Goal: Task Accomplishment & Management: Complete application form

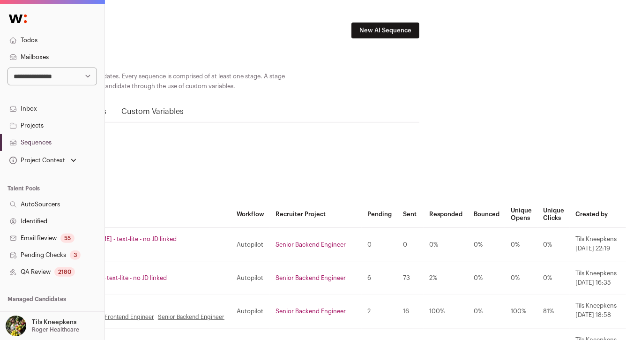
scroll to position [0, 192]
click at [86, 42] on link "Todos" at bounding box center [52, 40] width 105 height 17
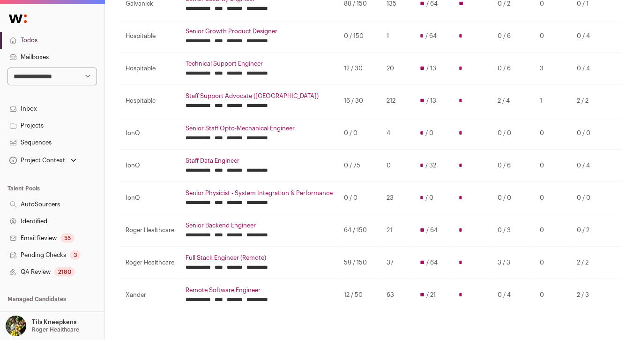
scroll to position [158, 0]
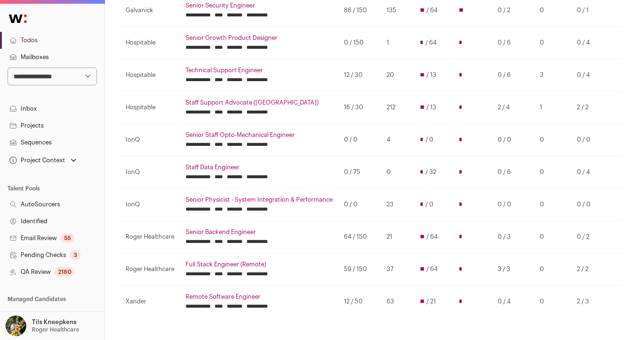
click at [251, 230] on link "Senior Backend Engineer" at bounding box center [259, 232] width 147 height 8
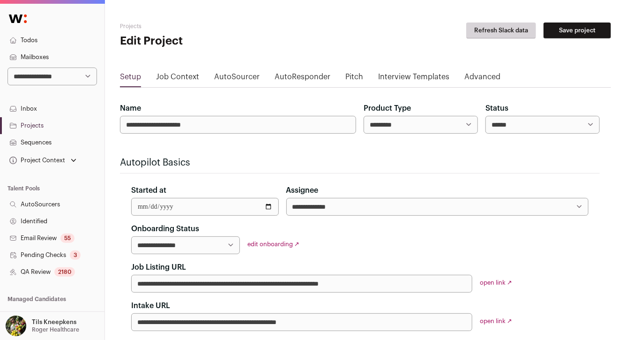
click at [79, 265] on link "QA Review 2180" at bounding box center [52, 272] width 105 height 17
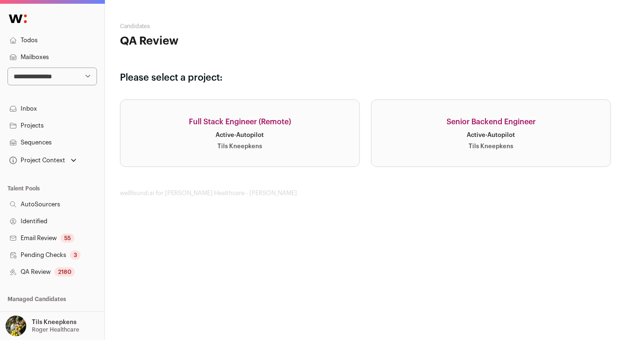
click at [400, 149] on link "Senior Backend Engineer Active · Autopilot Tils Kneepkens" at bounding box center [491, 133] width 240 height 68
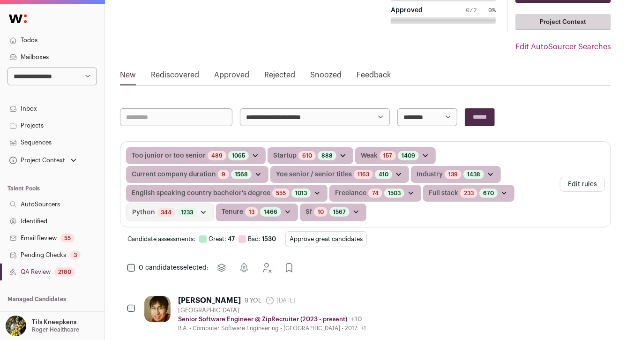
scroll to position [76, 0]
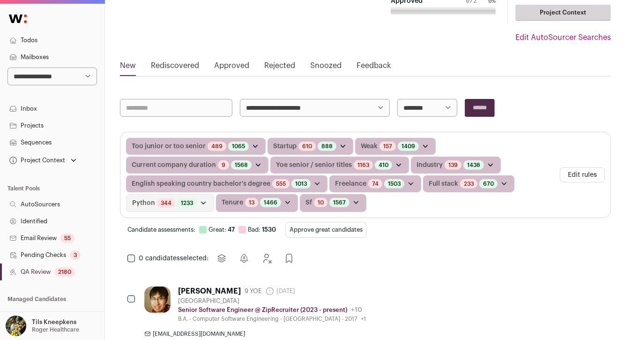
click at [305, 229] on button "Approve great candidates" at bounding box center [327, 230] width 82 height 16
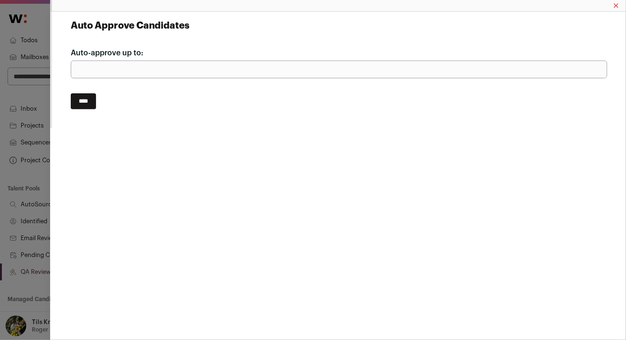
click at [80, 99] on input "****" at bounding box center [83, 101] width 25 height 16
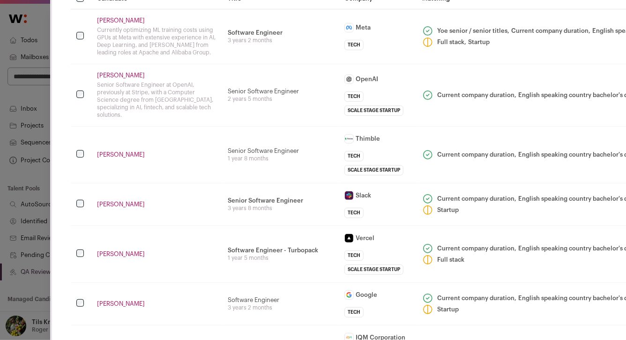
scroll to position [60, 0]
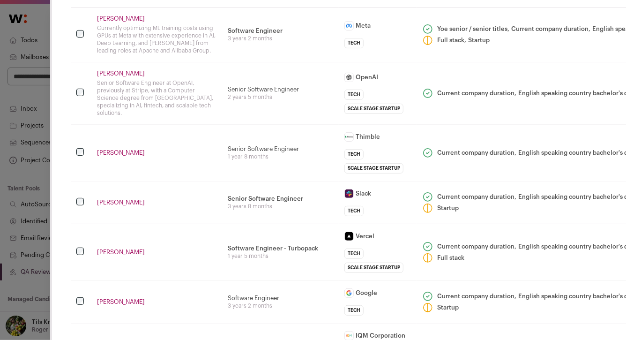
click at [228, 128] on td "Senior Software Engineer 1 year 8 months" at bounding box center [280, 152] width 117 height 57
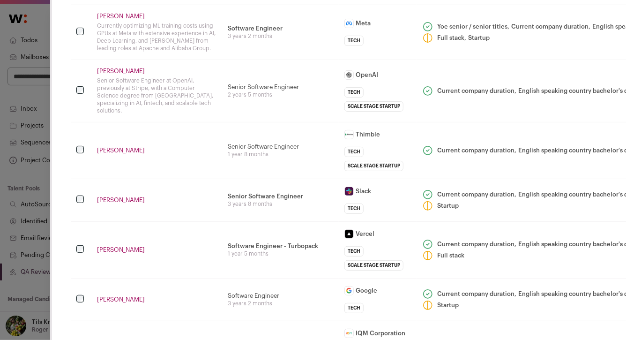
click at [228, 128] on td "Senior Software Engineer 1 year 8 months" at bounding box center [280, 150] width 117 height 57
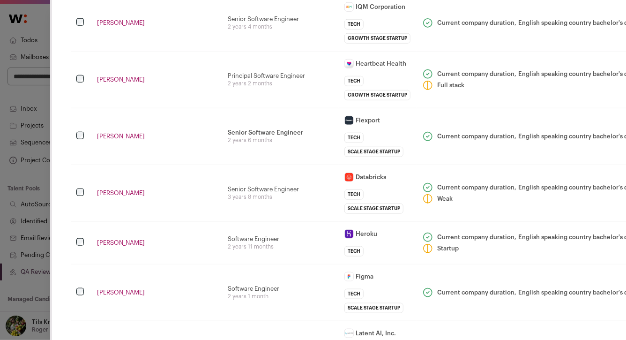
scroll to position [385, 0]
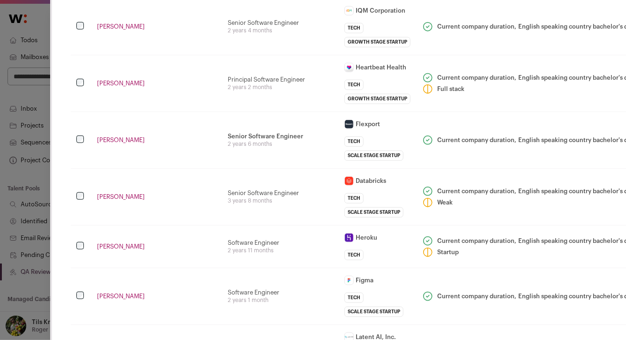
click at [223, 112] on td "Senior Software Engineer • Team Lead and Architect of the Pricing Engine, respo…" at bounding box center [280, 140] width 117 height 57
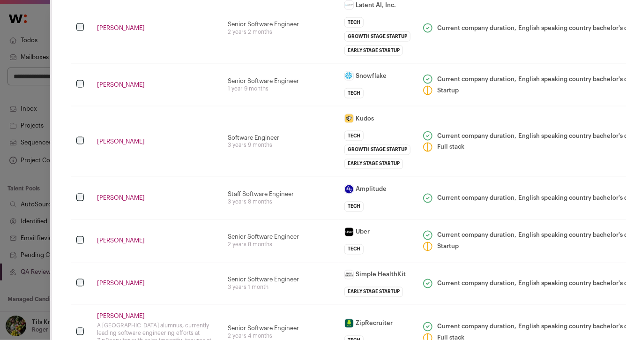
click at [219, 114] on td "Nana Peprah" at bounding box center [156, 141] width 131 height 71
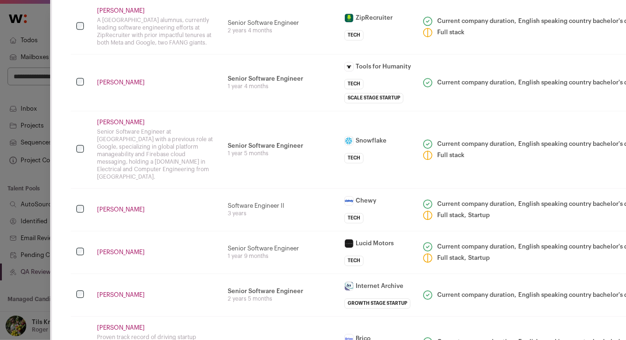
scroll to position [1024, 0]
click at [224, 112] on td "Senior Software Engineer Global Platform - Manageability 1 year 5 months" at bounding box center [280, 148] width 117 height 77
click at [224, 117] on td "Senior Software Engineer Global Platform - Manageability 1 year 5 months" at bounding box center [280, 148] width 117 height 77
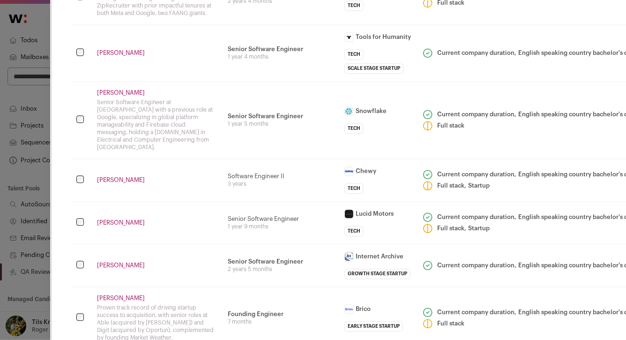
click at [195, 260] on td "Jeff Klein" at bounding box center [156, 265] width 131 height 43
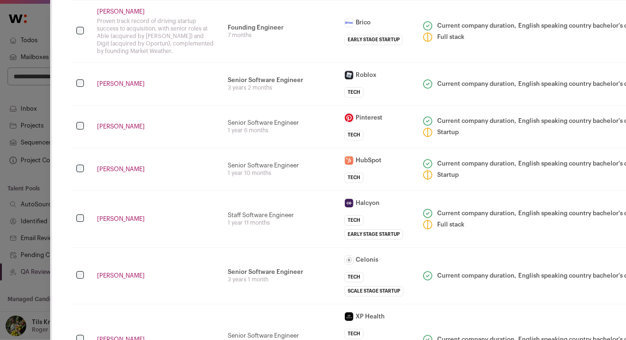
scroll to position [1384, 0]
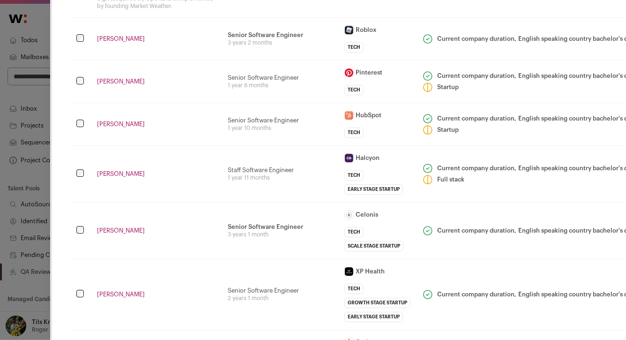
click at [238, 259] on td "Senior Software Engineer 2 years 1 month" at bounding box center [280, 294] width 117 height 71
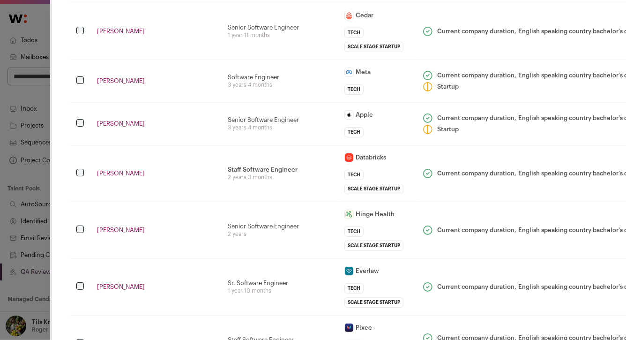
scroll to position [1707, 0]
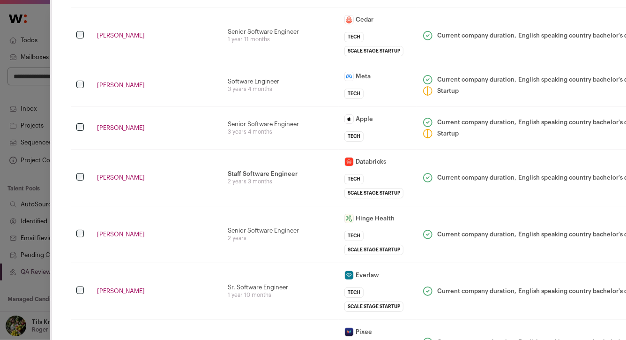
click at [215, 149] on td "James Wu" at bounding box center [156, 177] width 131 height 57
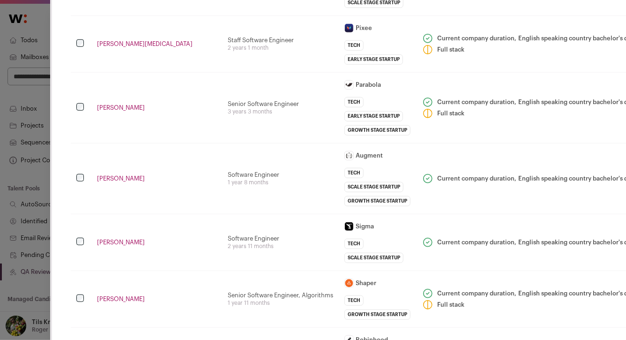
scroll to position [2010, 0]
click at [215, 143] on td "Aswin Karumbunathan" at bounding box center [156, 178] width 131 height 71
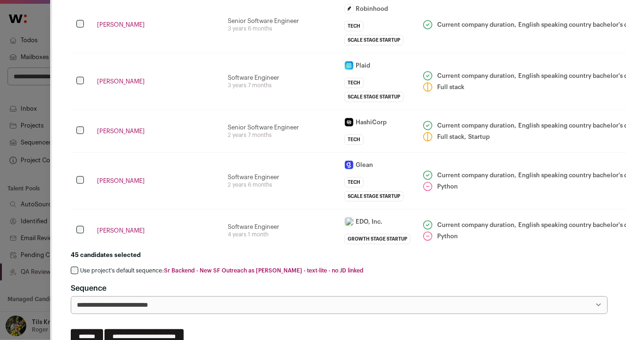
scroll to position [2343, 0]
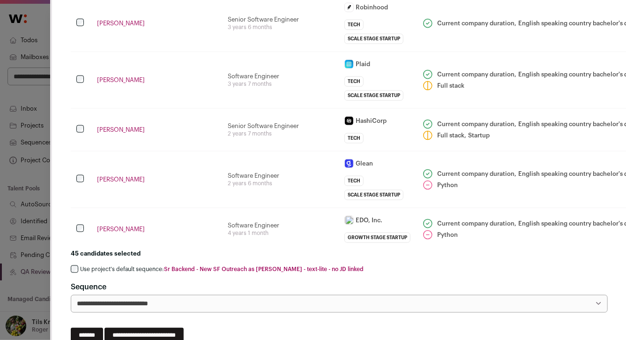
click at [146, 266] on label "Use project's default sequence: Sr Backend - New SF Outreach as YUSEF - text-li…" at bounding box center [222, 270] width 284 height 8
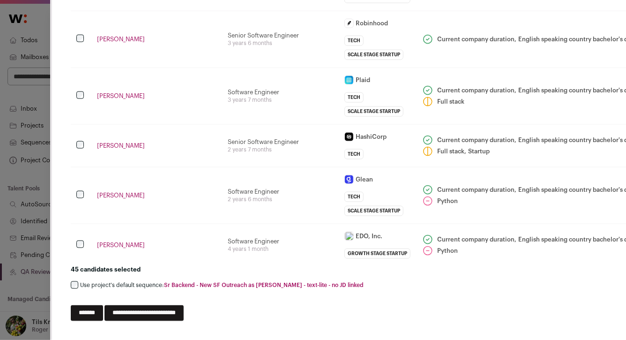
scroll to position [2305, 0]
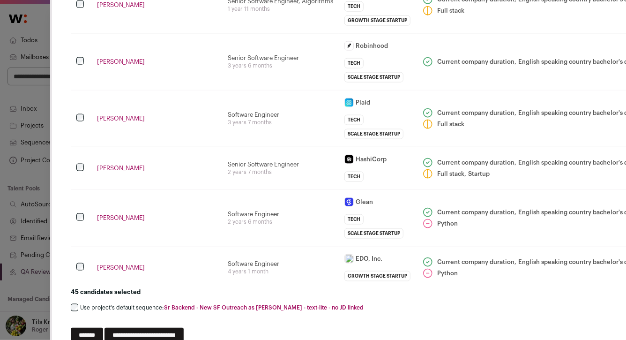
click at [184, 328] on input "**********" at bounding box center [144, 336] width 79 height 16
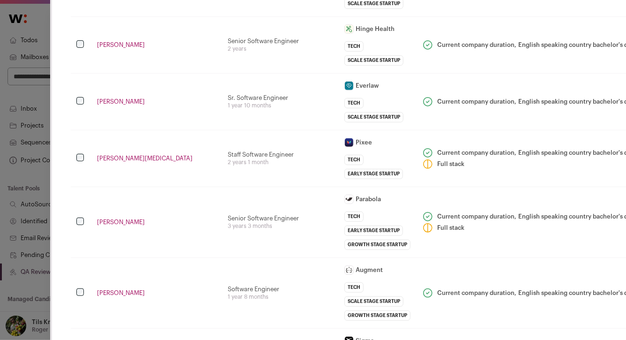
scroll to position [1888, 0]
